Goal: Book appointment/travel/reservation

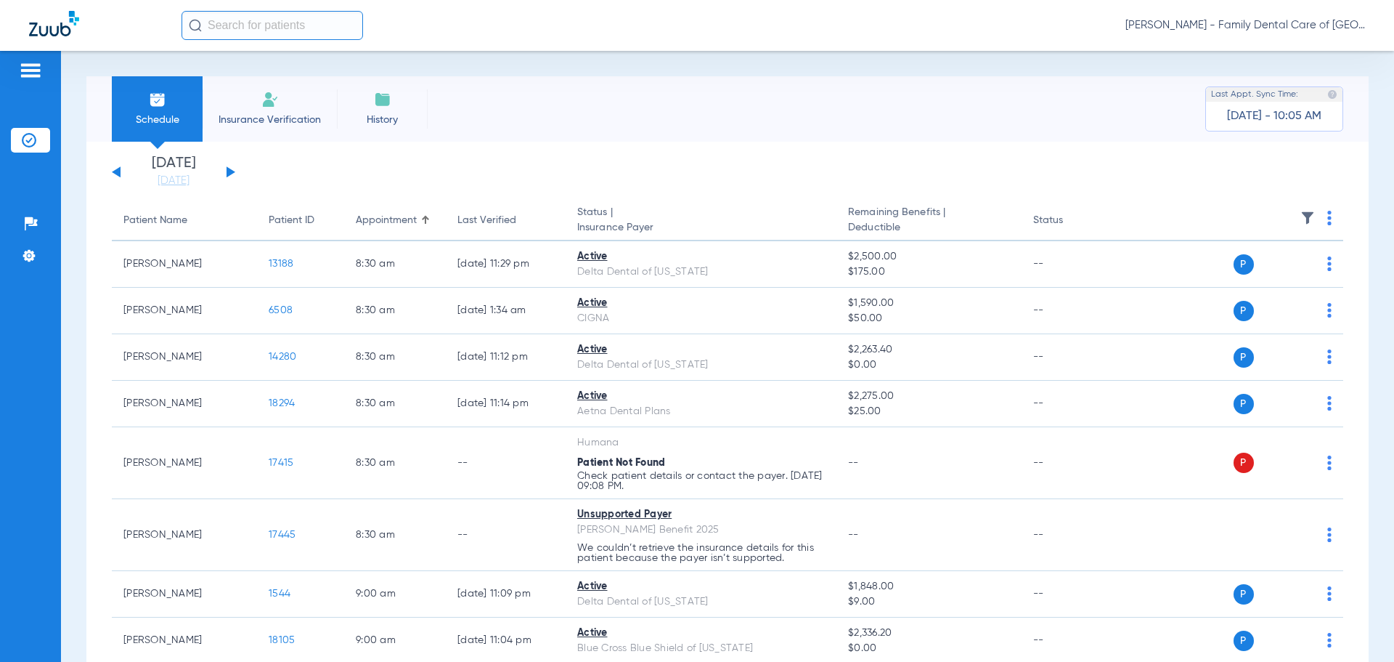
click at [232, 169] on div "[DATE] [DATE] [DATE] [DATE] [DATE] [DATE] [DATE] [DATE] [DATE] [DATE] [DATE] [D…" at bounding box center [173, 172] width 123 height 32
click at [230, 171] on button at bounding box center [231, 171] width 9 height 11
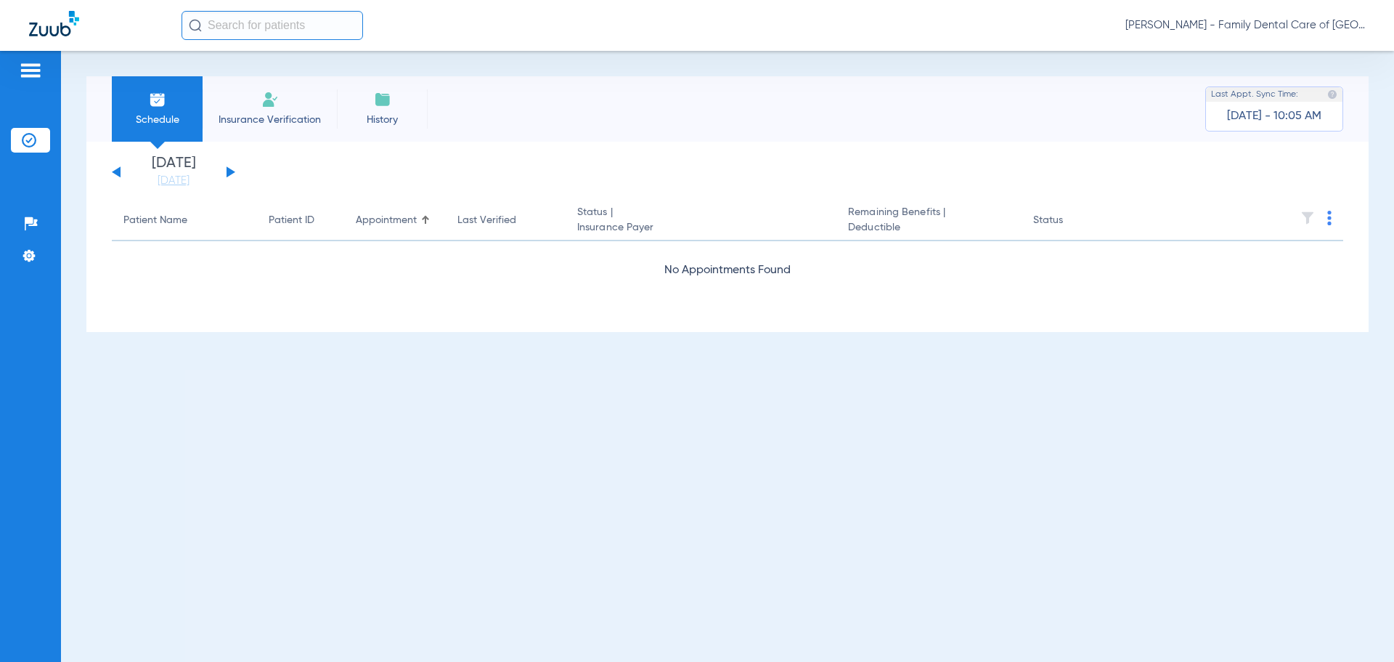
click at [230, 171] on button at bounding box center [231, 171] width 9 height 11
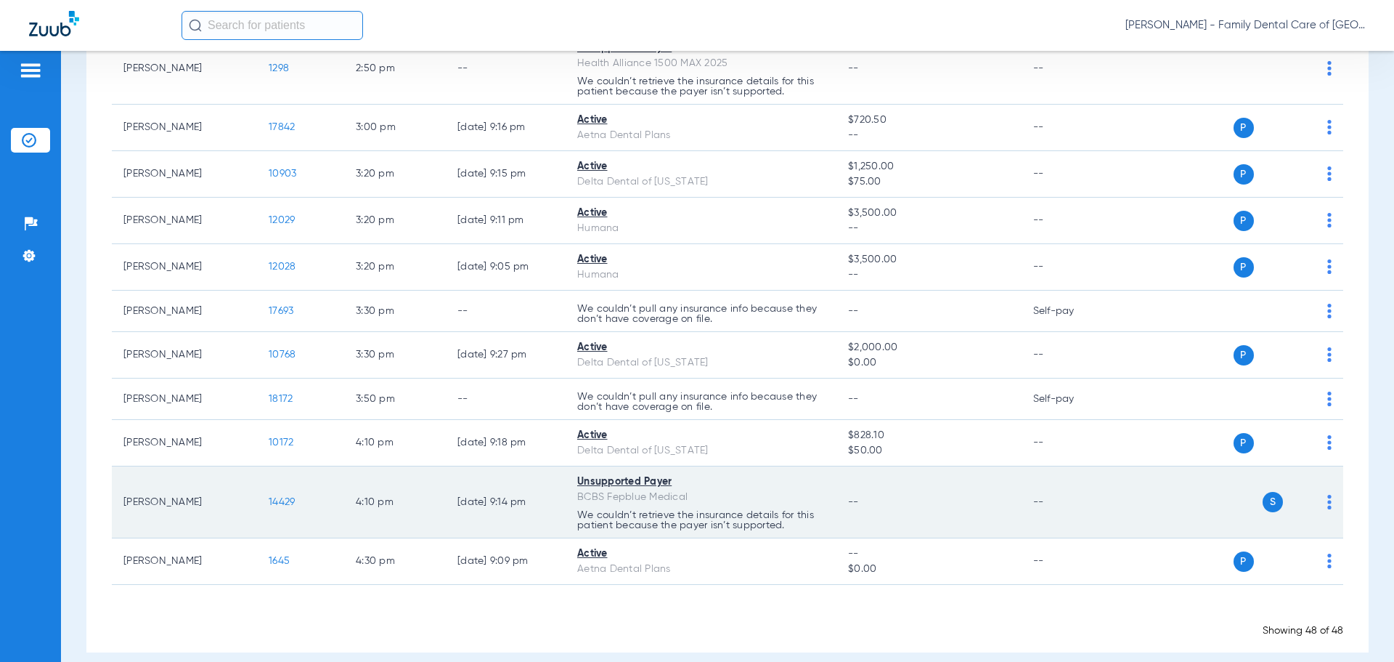
scroll to position [2005, 0]
